Goal: Navigation & Orientation: Find specific page/section

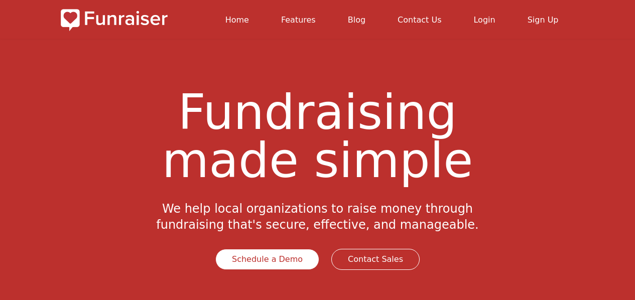
click at [316, 16] on link "Features" at bounding box center [298, 20] width 35 height 10
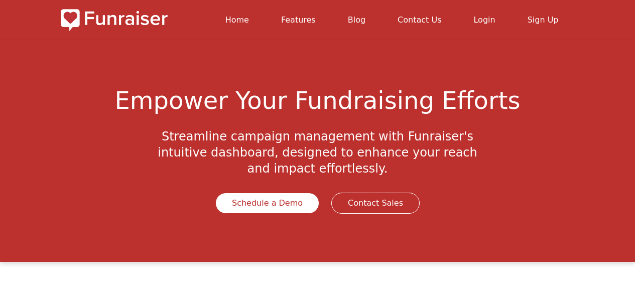
click at [287, 193] on link "Schedule a Demo" at bounding box center [267, 203] width 104 height 21
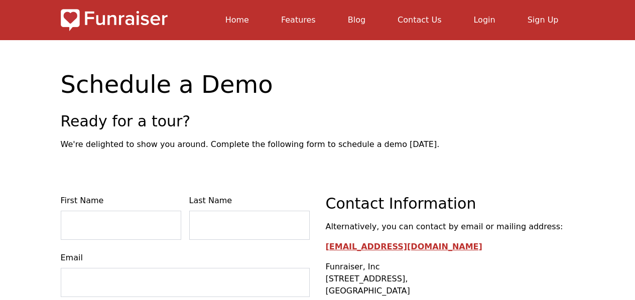
click at [249, 23] on link "Home" at bounding box center [237, 20] width 24 height 10
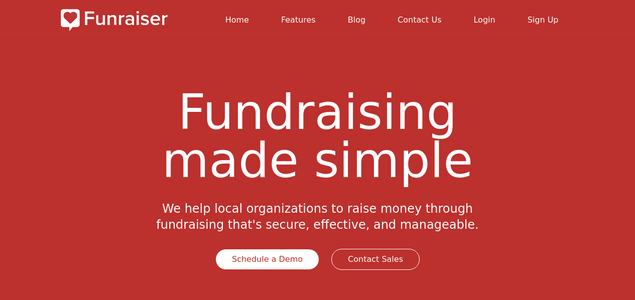
click at [316, 19] on link "Features" at bounding box center [298, 20] width 35 height 10
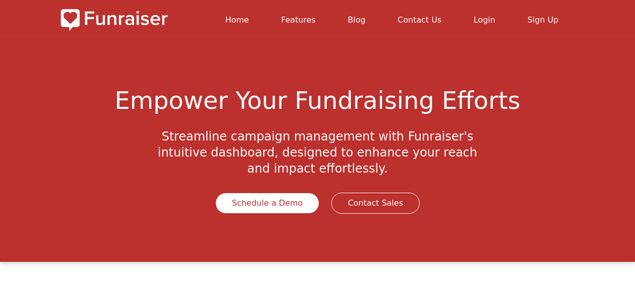
click at [441, 23] on link "Contact Us" at bounding box center [419, 20] width 44 height 10
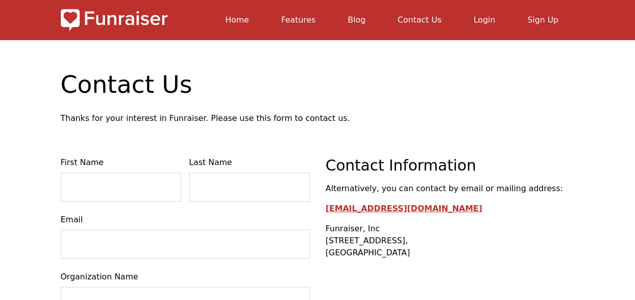
click at [265, 15] on li "Home" at bounding box center [237, 20] width 56 height 24
click at [249, 18] on link "Home" at bounding box center [237, 20] width 24 height 10
